Goal: Book appointment/travel/reservation

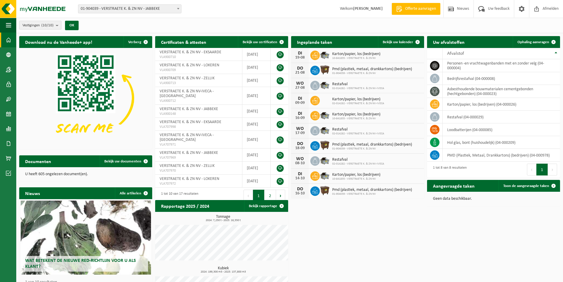
click at [182, 8] on form "01-904039 - VERSTRAETE K. & ZN NV - JABBEKE 01-089303 - IVECA TECHNICS NV - JAB…" at bounding box center [132, 8] width 109 height 3
click at [176, 8] on span at bounding box center [178, 9] width 6 height 8
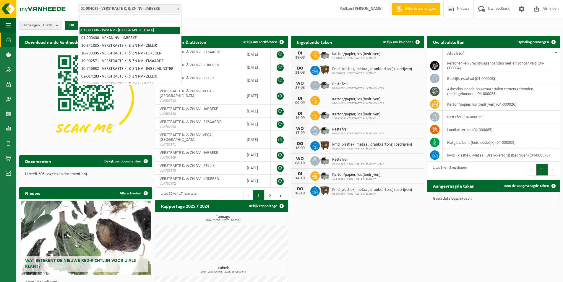
scroll to position [22, 0]
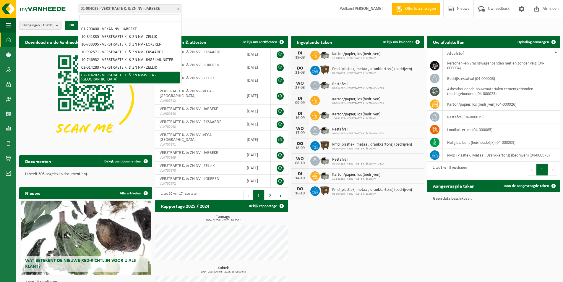
select select "14442"
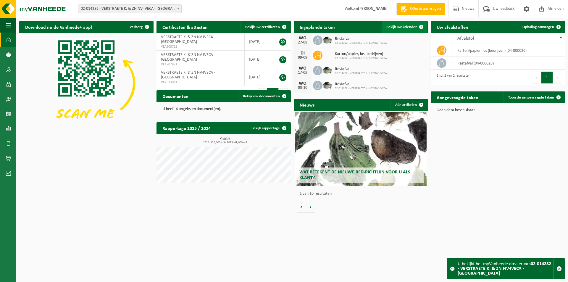
click at [421, 25] on span at bounding box center [421, 27] width 12 height 12
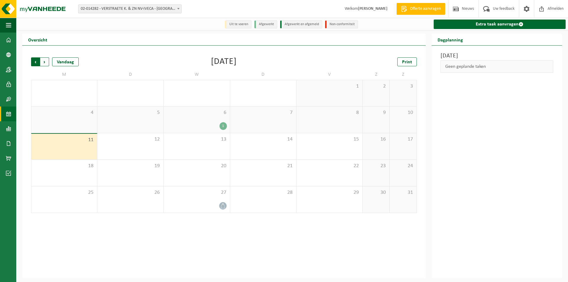
click at [41, 61] on span "Volgende" at bounding box center [44, 61] width 9 height 9
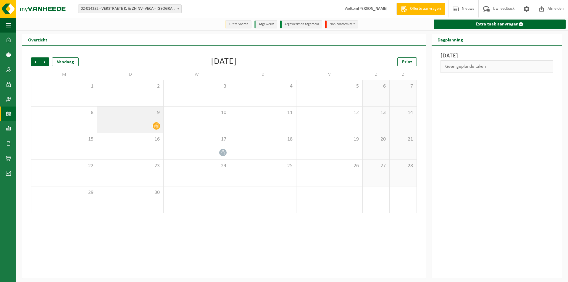
click at [156, 126] on icon at bounding box center [156, 125] width 5 height 5
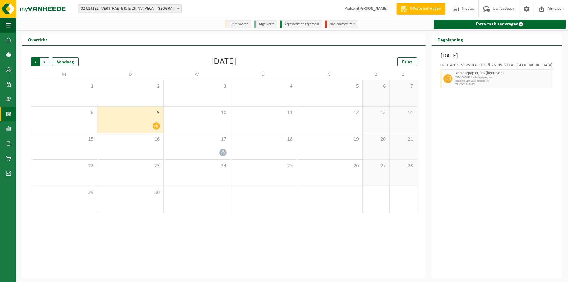
click at [46, 61] on span "Volgende" at bounding box center [44, 61] width 9 height 9
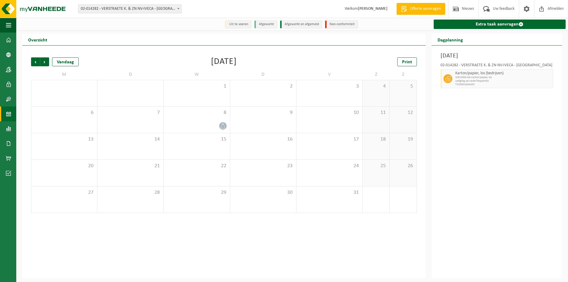
click at [46, 61] on span "Volgende" at bounding box center [44, 61] width 9 height 9
click at [37, 61] on span "Vorige" at bounding box center [35, 61] width 9 height 9
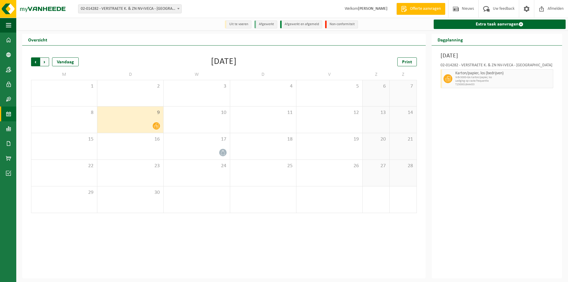
click at [44, 63] on span "Volgende" at bounding box center [44, 61] width 9 height 9
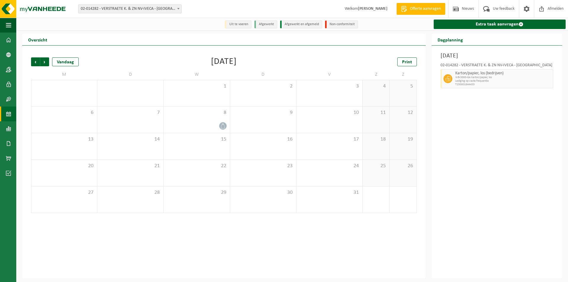
click at [44, 63] on span "Volgende" at bounding box center [44, 61] width 9 height 9
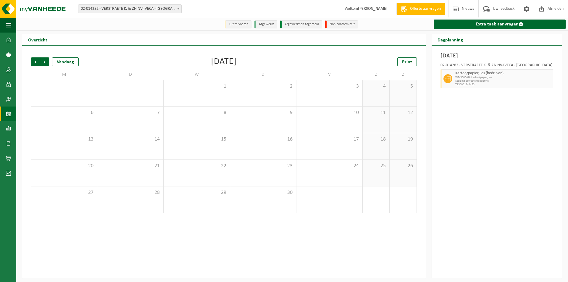
click at [44, 63] on span "Volgende" at bounding box center [44, 61] width 9 height 9
drag, startPoint x: 457, startPoint y: 78, endPoint x: 459, endPoint y: 75, distance: 3.6
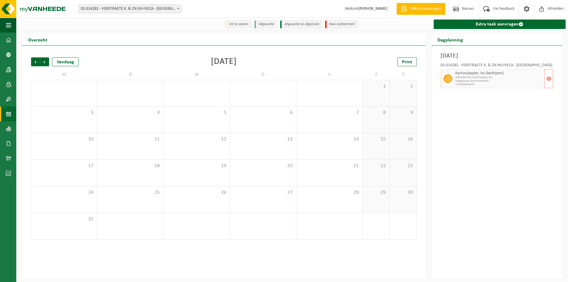
click at [457, 77] on span "WB-5000-GA karton/papier, los" at bounding box center [499, 78] width 88 height 4
click at [459, 57] on h3 "Dinsdag 9 september 2025" at bounding box center [496, 55] width 113 height 9
click at [35, 64] on span "Vorige" at bounding box center [35, 61] width 9 height 9
click at [555, 7] on span "Afmelden" at bounding box center [555, 8] width 19 height 17
